Goal: Task Accomplishment & Management: Manage account settings

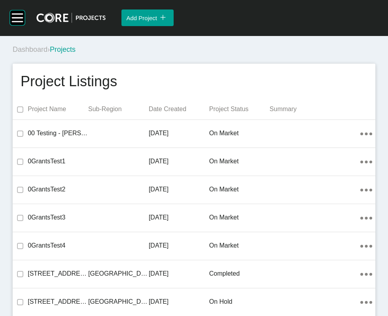
click at [323, 55] on div "Dashboard › Projects" at bounding box center [196, 50] width 366 height 10
click at [321, 55] on div "Dashboard › Projects" at bounding box center [196, 50] width 366 height 10
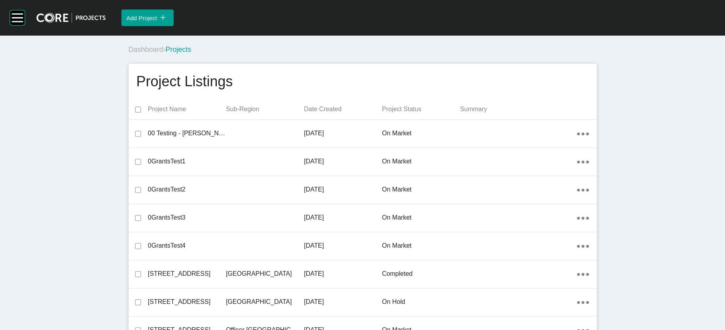
scroll to position [14371, 0]
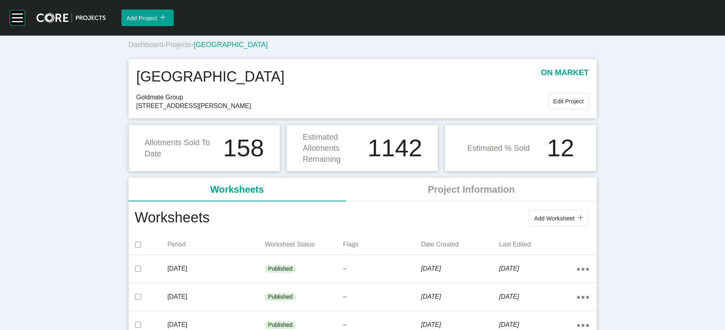
scroll to position [3, 0]
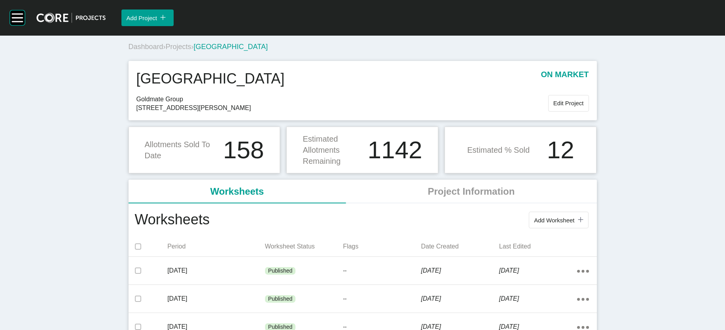
click at [166, 51] on span "Projects" at bounding box center [179, 47] width 26 height 8
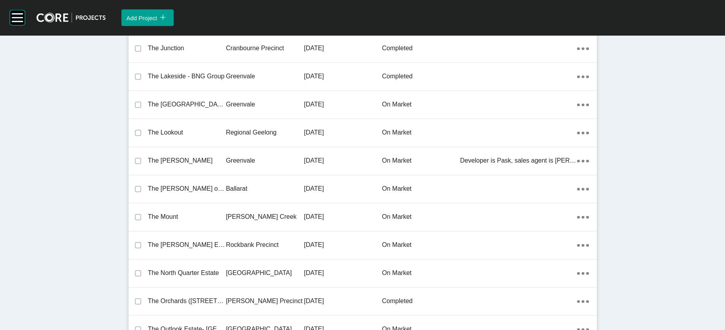
scroll to position [18637, 0]
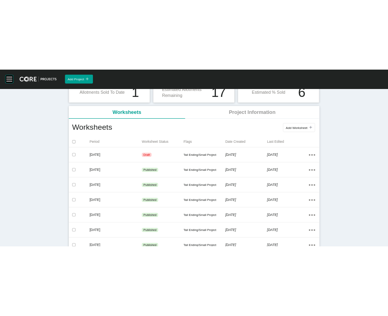
scroll to position [115, 0]
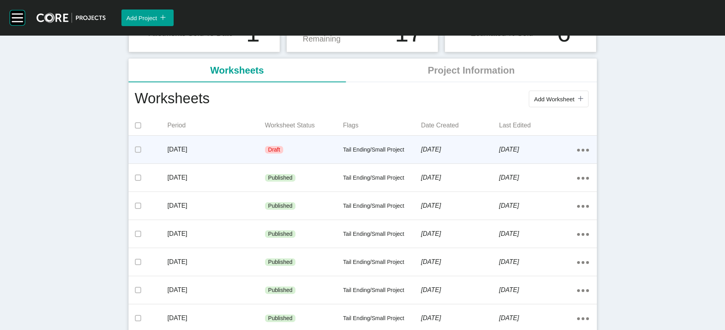
click at [387, 154] on p "[DATE]" at bounding box center [460, 149] width 78 height 9
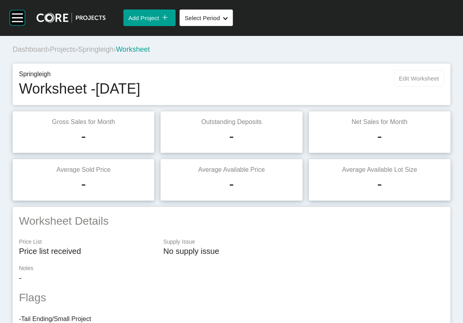
click at [387, 82] on span "Edit Worksheet" at bounding box center [419, 78] width 40 height 7
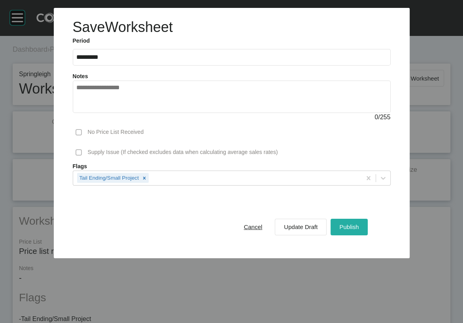
click at [359, 230] on span "Publish" at bounding box center [348, 227] width 19 height 7
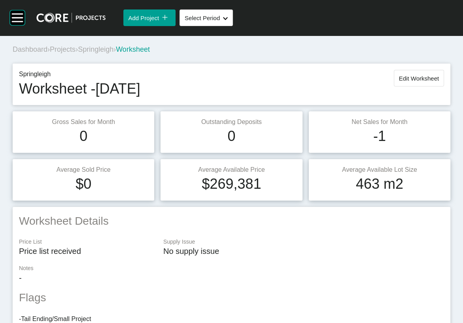
click at [76, 53] on span "Projects" at bounding box center [63, 49] width 26 height 8
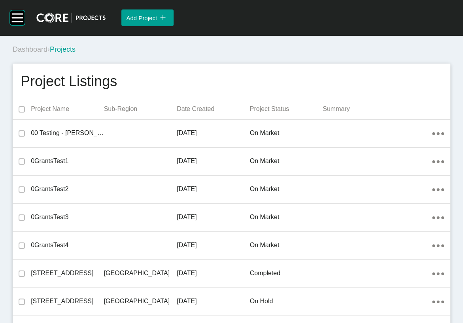
scroll to position [15878, 0]
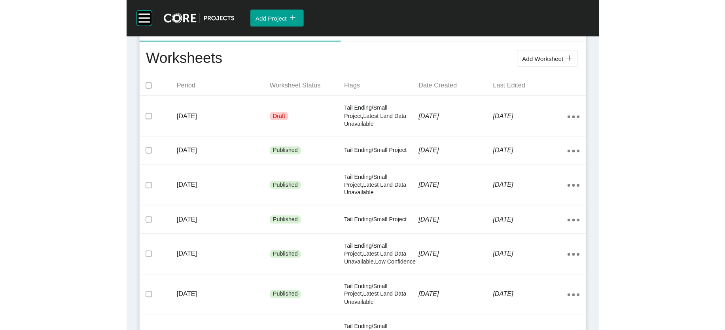
scroll to position [197, 0]
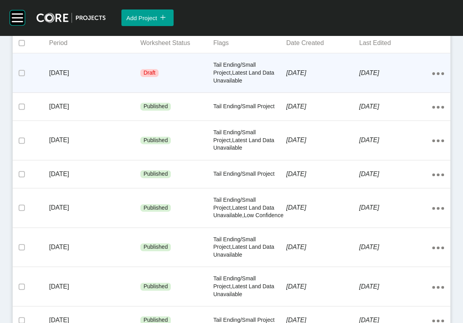
click at [322, 85] on div "[DATE]" at bounding box center [322, 73] width 73 height 25
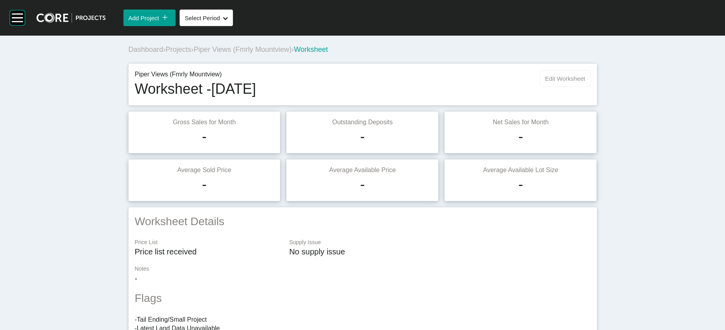
click at [463, 87] on button "Edit Worksheet" at bounding box center [565, 78] width 50 height 17
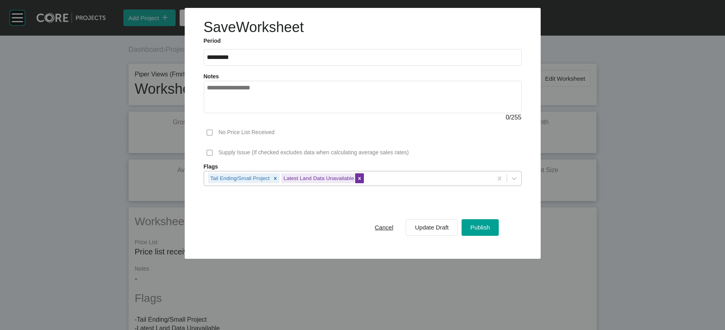
click at [357, 181] on icon at bounding box center [360, 179] width 6 height 6
click at [463, 236] on button "Publish" at bounding box center [479, 227] width 37 height 17
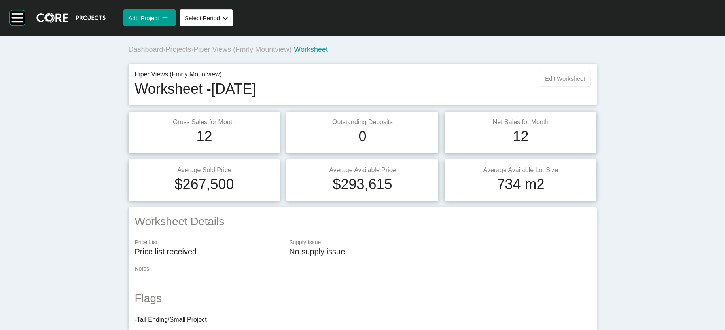
click at [463, 82] on span "Edit Worksheet" at bounding box center [565, 78] width 40 height 7
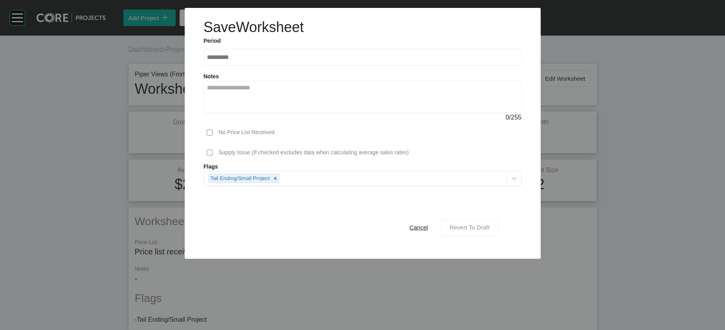
click at [463, 230] on span "Revert To Draft" at bounding box center [469, 227] width 40 height 7
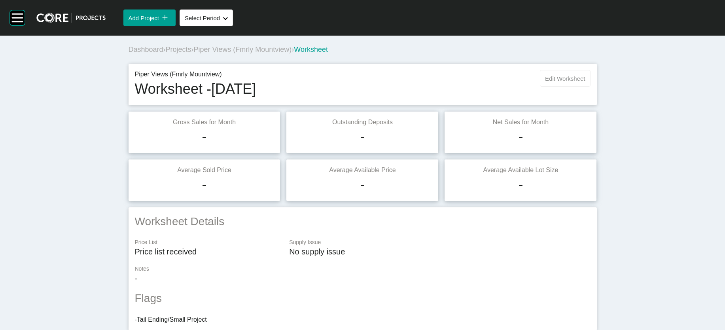
click at [463, 82] on span "Edit Worksheet" at bounding box center [565, 78] width 40 height 7
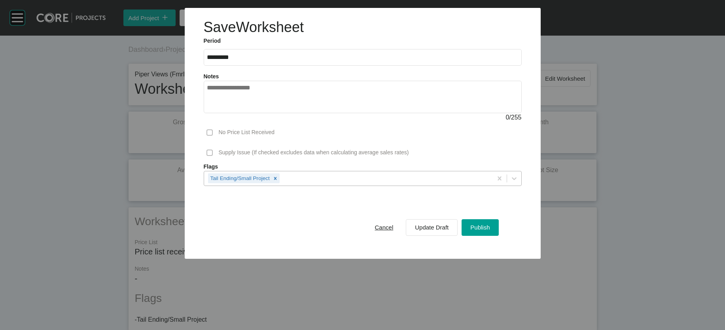
click at [293, 185] on div "Tail Ending/Small Project" at bounding box center [348, 177] width 288 height 13
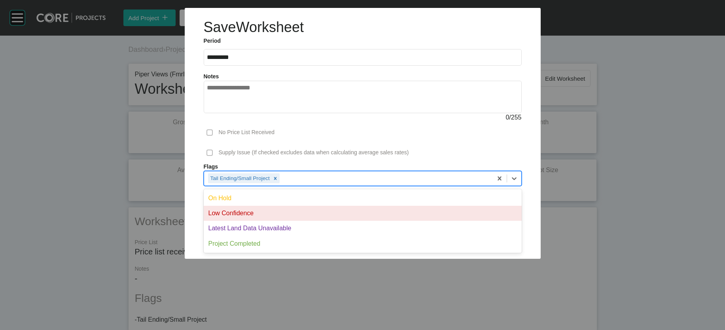
click at [260, 221] on div "Low Confidence" at bounding box center [363, 213] width 318 height 15
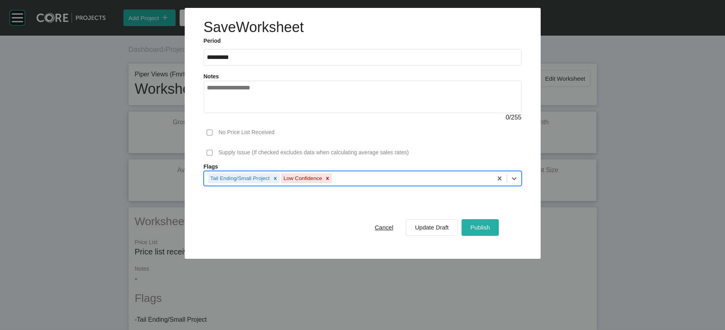
click at [463, 230] on span "Publish" at bounding box center [479, 227] width 19 height 7
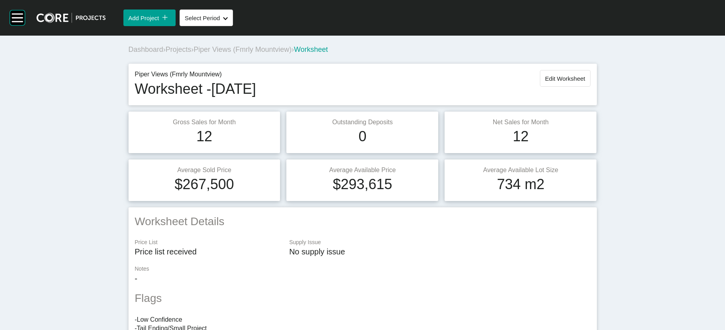
click at [166, 53] on span "Projects" at bounding box center [179, 49] width 26 height 8
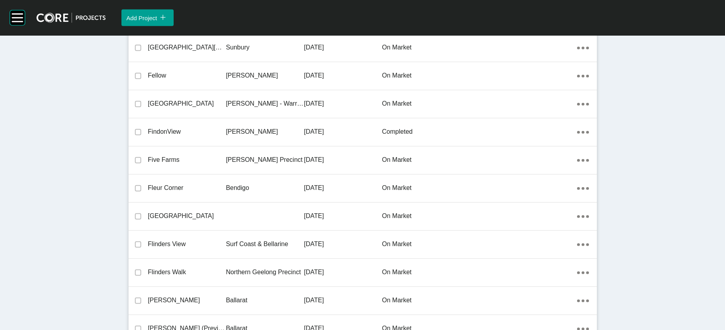
scroll to position [19126, 0]
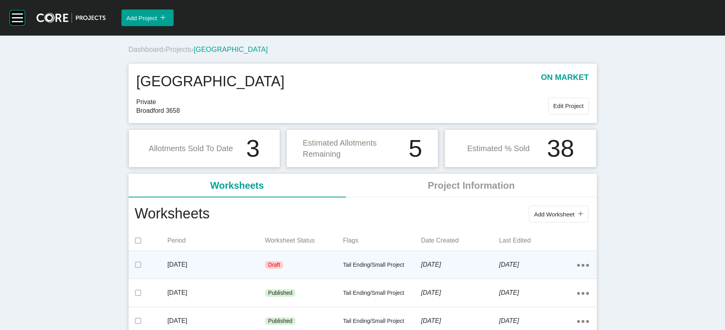
click at [266, 277] on div "Draft" at bounding box center [304, 265] width 78 height 24
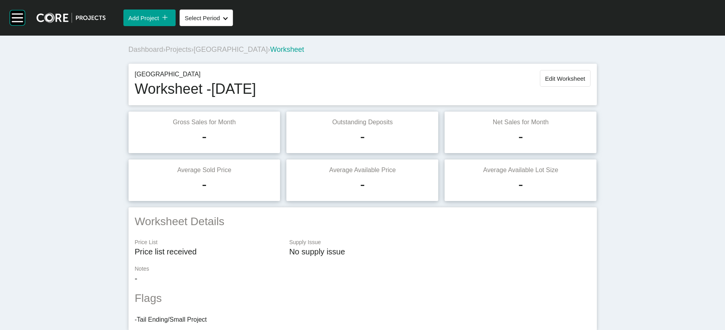
click at [463, 87] on button "Edit Worksheet" at bounding box center [565, 78] width 50 height 17
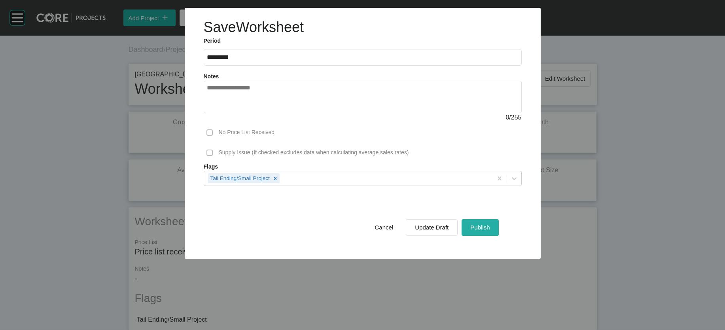
click at [463, 236] on button "Publish" at bounding box center [479, 227] width 37 height 17
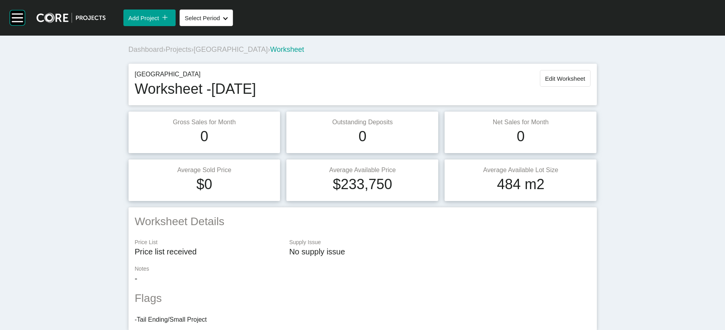
click at [166, 53] on span "Projects" at bounding box center [179, 49] width 26 height 8
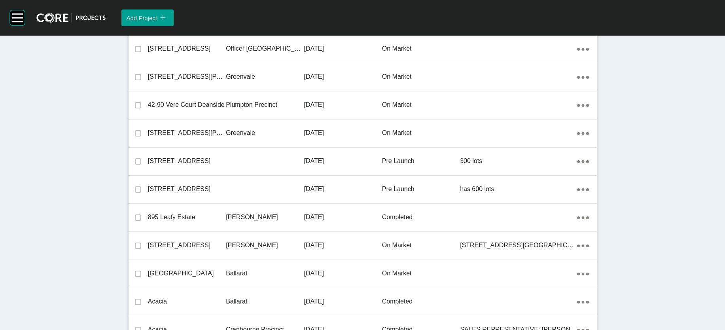
scroll to position [8602, 0]
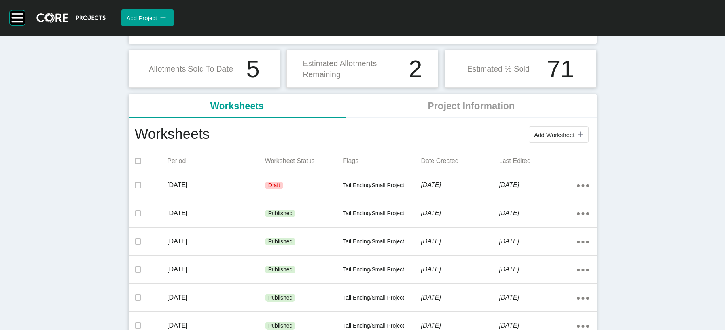
scroll to position [115, 0]
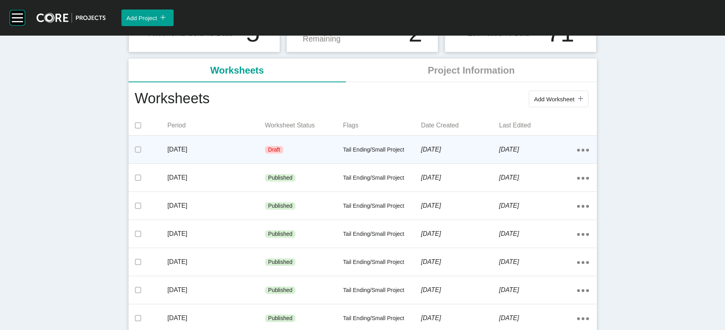
click at [343, 154] on p "Tail Ending/Small Project" at bounding box center [382, 150] width 78 height 8
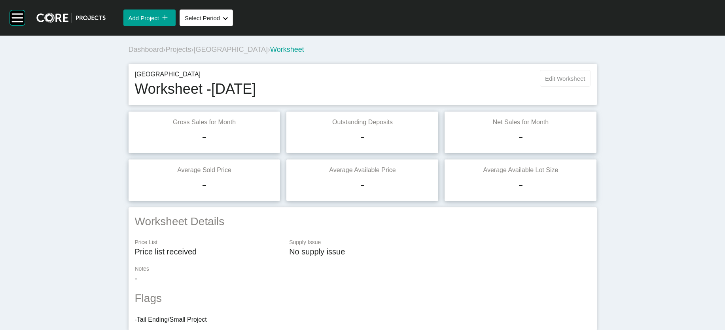
click at [463, 87] on button "Edit Worksheet" at bounding box center [565, 78] width 50 height 17
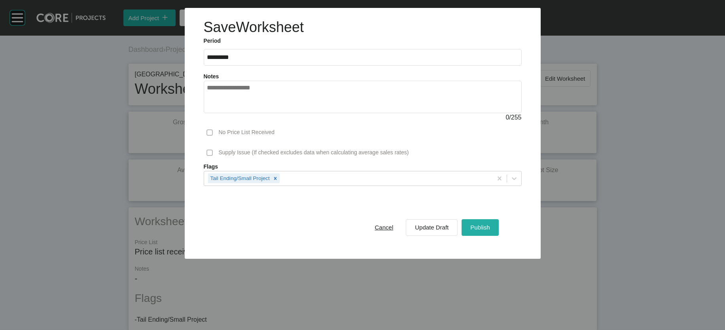
click at [463, 232] on div "Publish" at bounding box center [479, 227] width 23 height 11
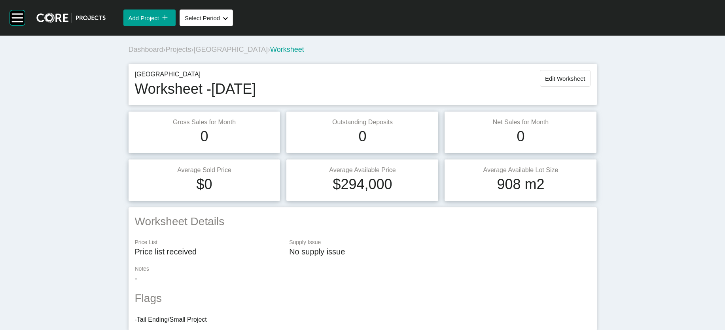
click at [166, 53] on span "Projects" at bounding box center [179, 49] width 26 height 8
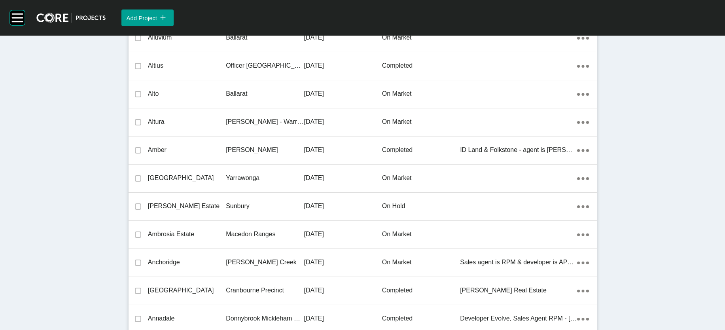
scroll to position [7204, 0]
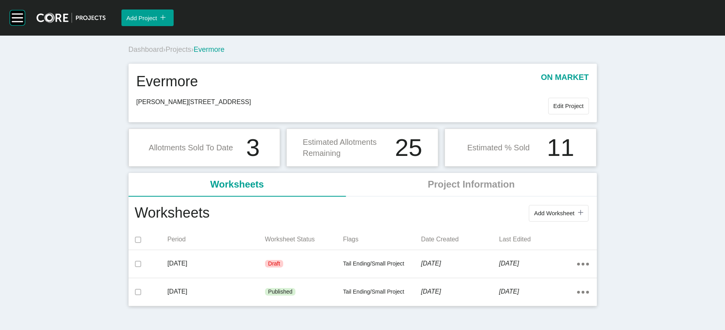
scroll to position [37, 0]
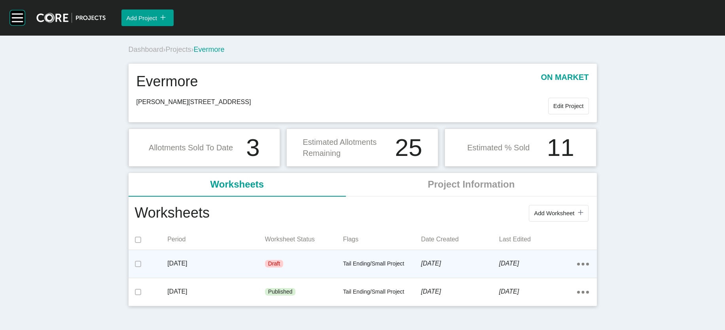
click at [385, 268] on p "Tail Ending/Small Project" at bounding box center [382, 264] width 78 height 8
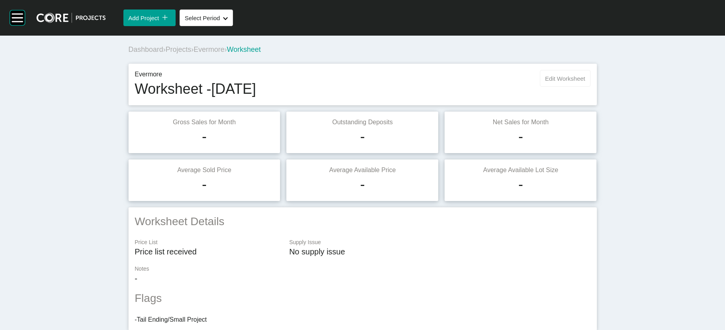
click at [463, 82] on span "Edit Worksheet" at bounding box center [565, 78] width 40 height 7
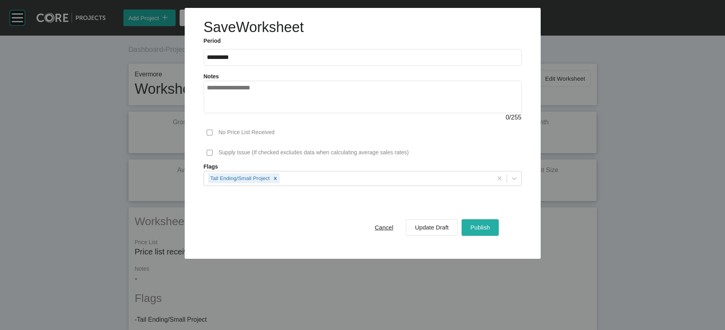
click at [463, 232] on div "Publish" at bounding box center [479, 227] width 23 height 11
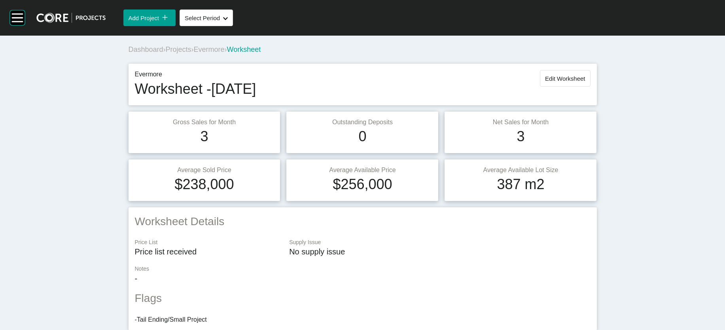
click at [166, 53] on span "Projects" at bounding box center [179, 49] width 26 height 8
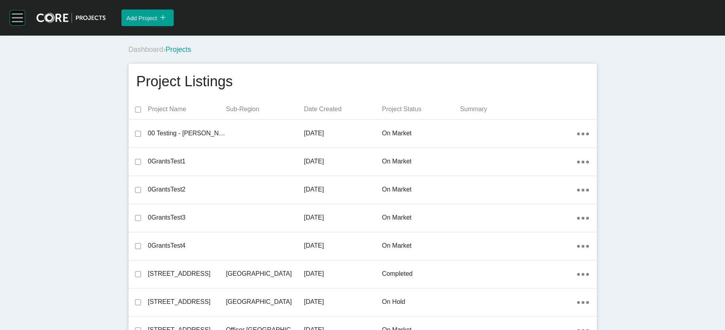
click at [19, 25] on rect at bounding box center [17, 17] width 15 height 15
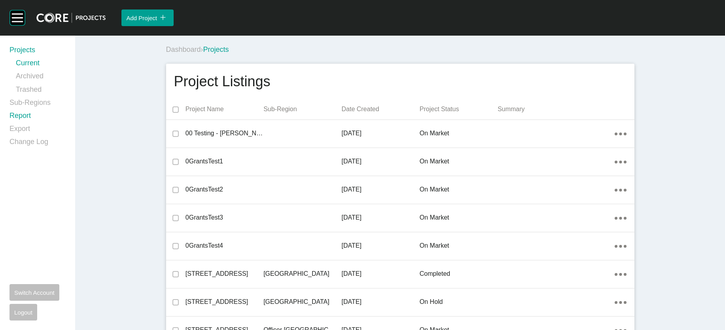
click at [34, 124] on link "Report" at bounding box center [37, 117] width 56 height 13
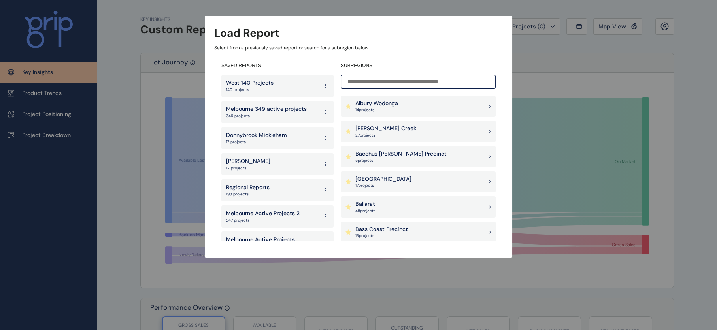
click at [367, 79] on input at bounding box center [418, 82] width 155 height 14
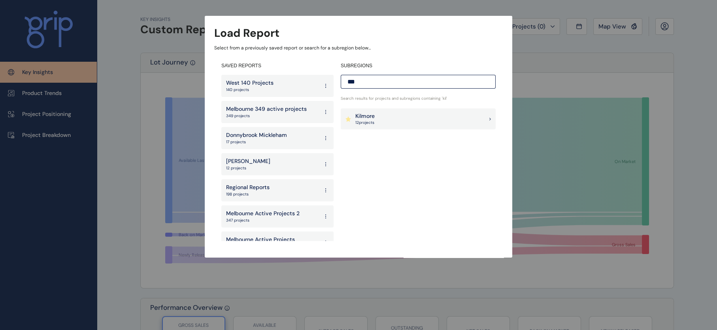
type input "***"
click at [370, 116] on p "Kilmore" at bounding box center [364, 116] width 19 height 8
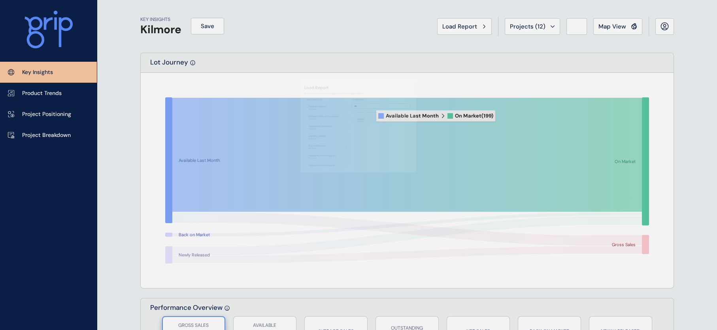
click at [370, 116] on icon at bounding box center [407, 155] width 470 height 114
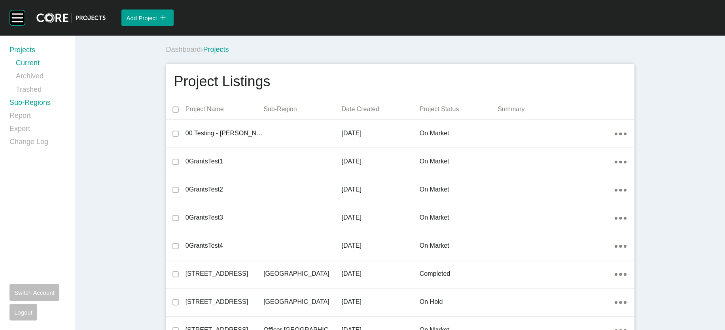
click at [35, 111] on link "Sub-Regions" at bounding box center [37, 104] width 56 height 13
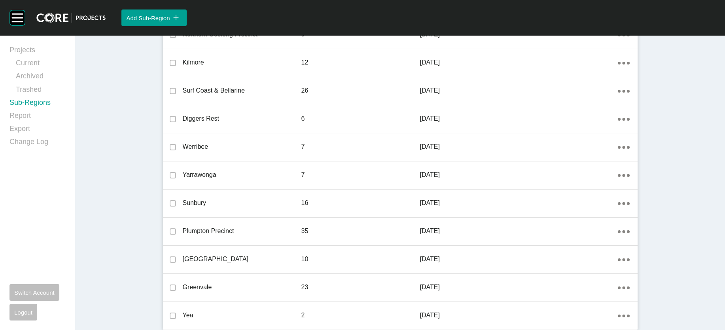
scroll to position [996, 0]
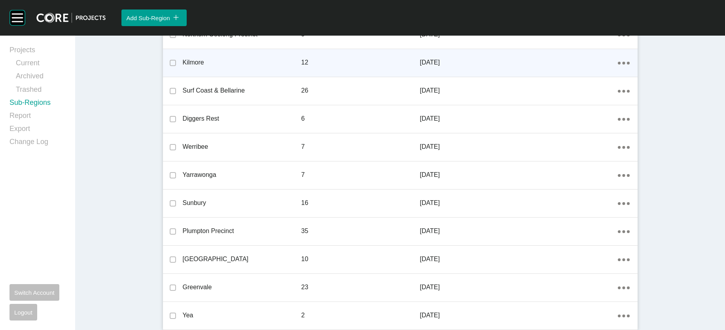
click at [629, 64] on icon "Action Menu Dots Copy 6 Created with Sketch." at bounding box center [623, 63] width 12 height 3
click at [636, 217] on link "Edit" at bounding box center [637, 212] width 21 height 12
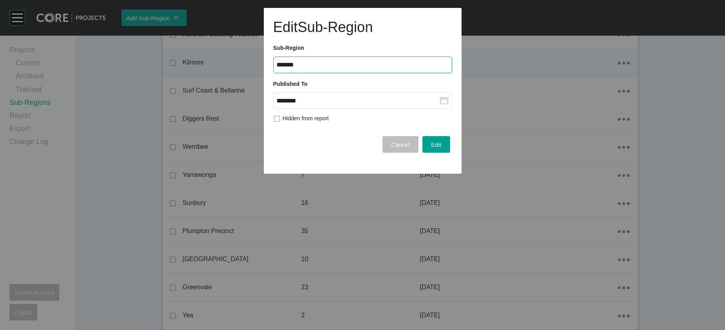
click at [342, 104] on input "********" at bounding box center [358, 100] width 163 height 7
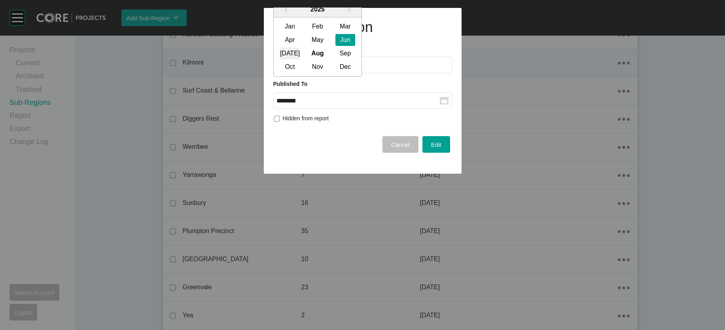
click at [297, 60] on div "[DATE]" at bounding box center [290, 54] width 20 height 12
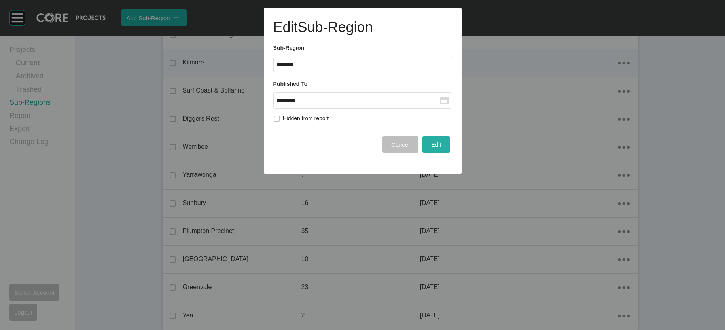
click at [431, 148] on span "Edit" at bounding box center [436, 144] width 10 height 7
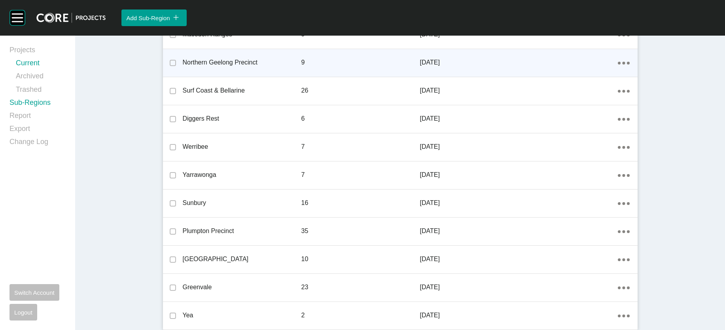
click at [52, 67] on link "Current" at bounding box center [41, 64] width 50 height 13
